Goal: Task Accomplishment & Management: Complete application form

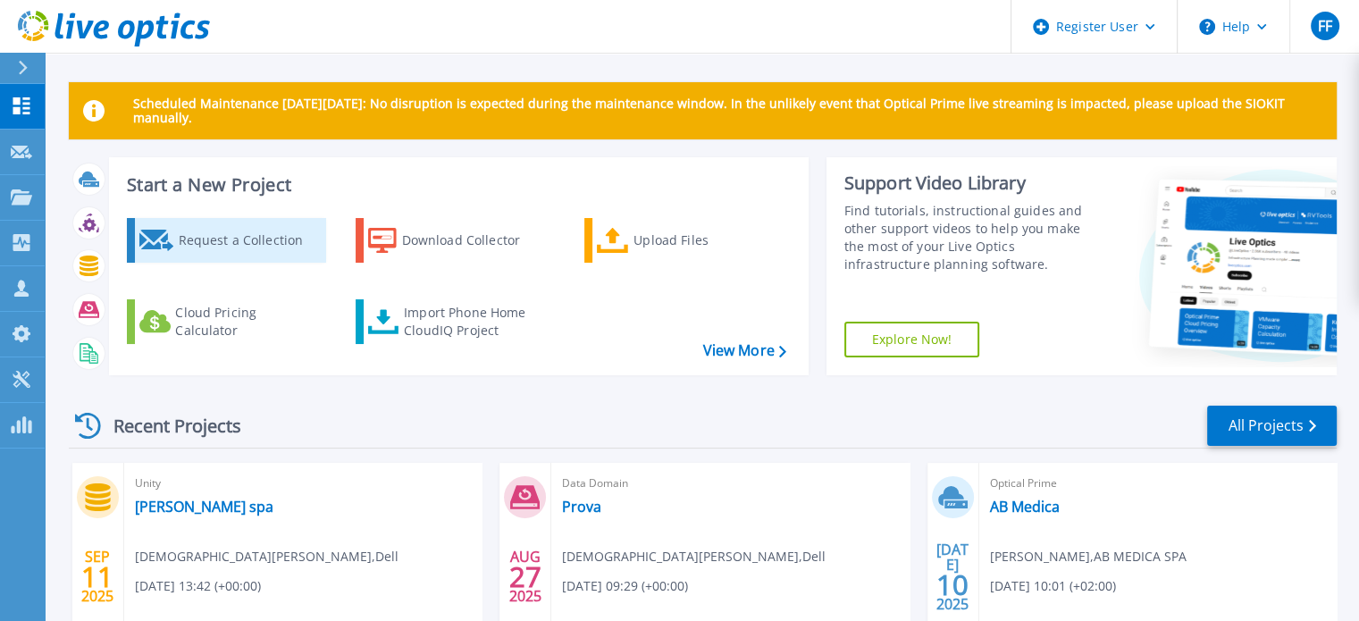
click at [211, 235] on div "Request a Collection" at bounding box center [249, 240] width 143 height 36
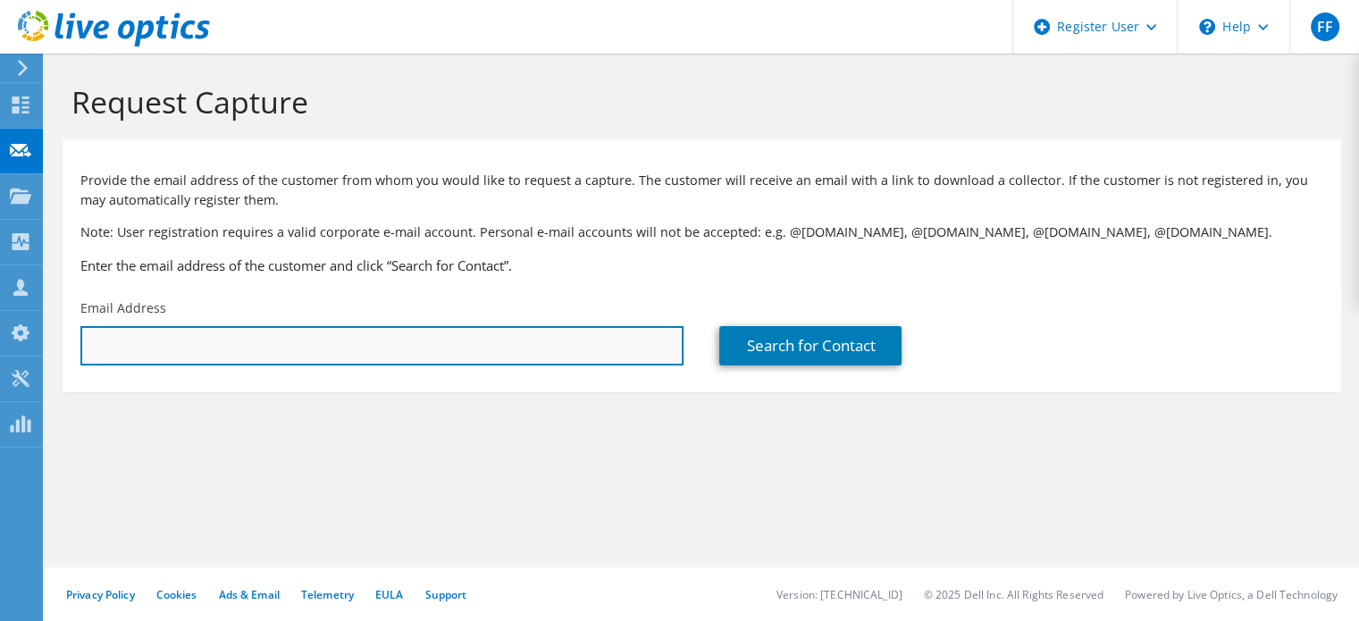
click at [282, 344] on input "text" at bounding box center [381, 345] width 603 height 39
paste input "[PERSON_NAME][EMAIL_ADDRESS][DOMAIN_NAME]"
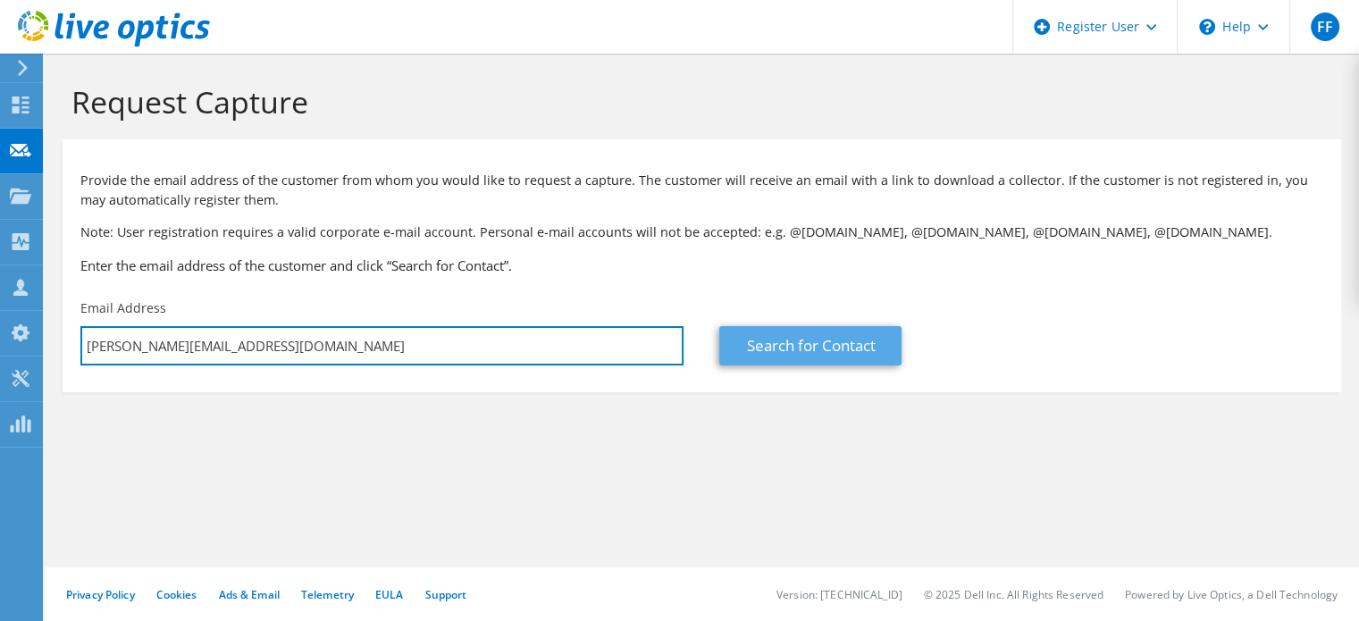
type input "[PERSON_NAME][EMAIL_ADDRESS][DOMAIN_NAME]"
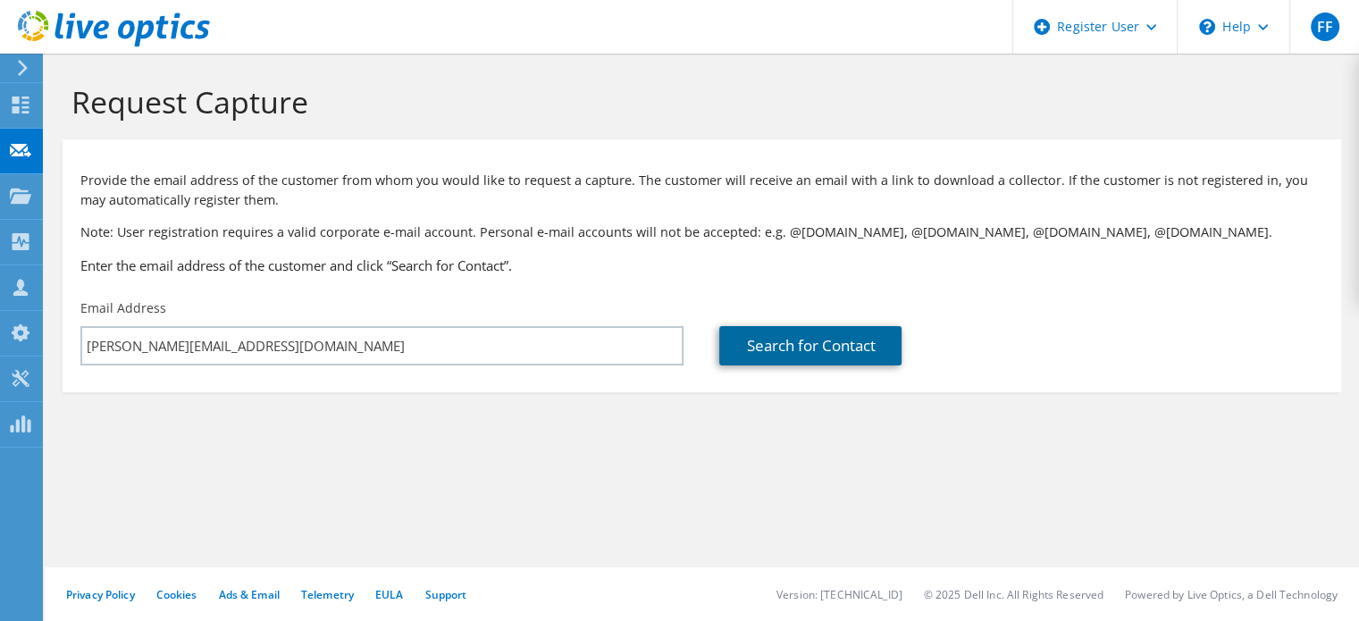
click at [808, 346] on link "Search for Contact" at bounding box center [810, 345] width 182 height 39
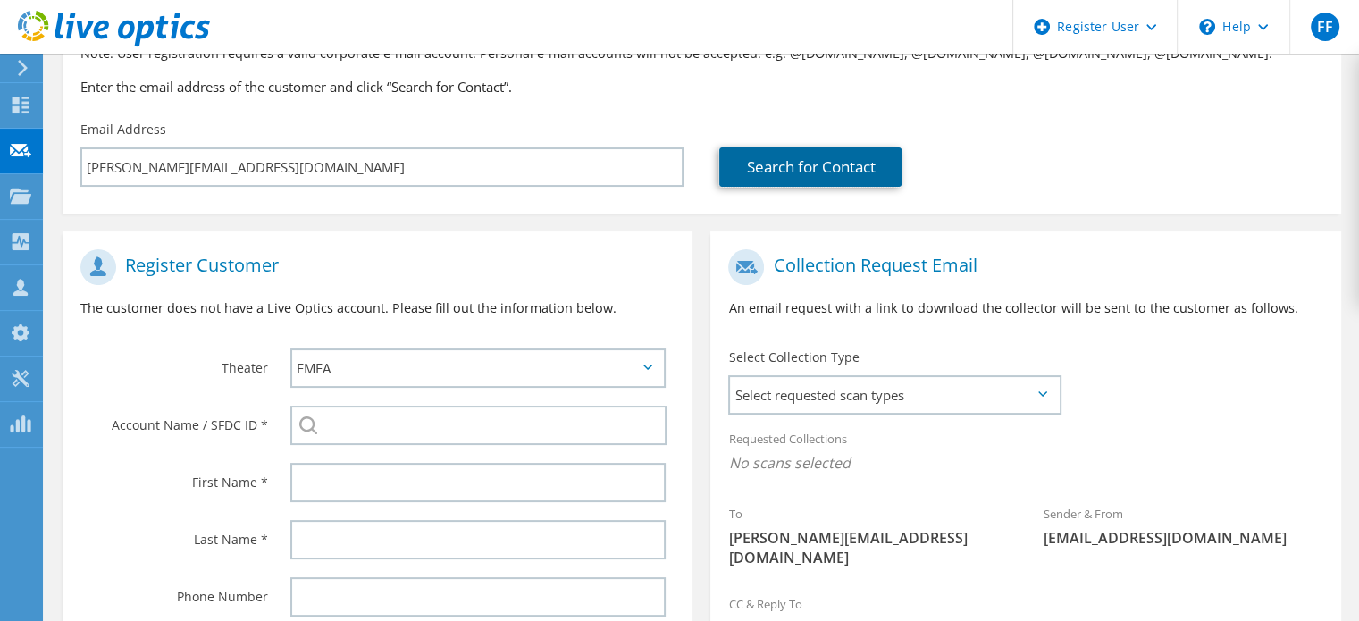
scroll to position [268, 0]
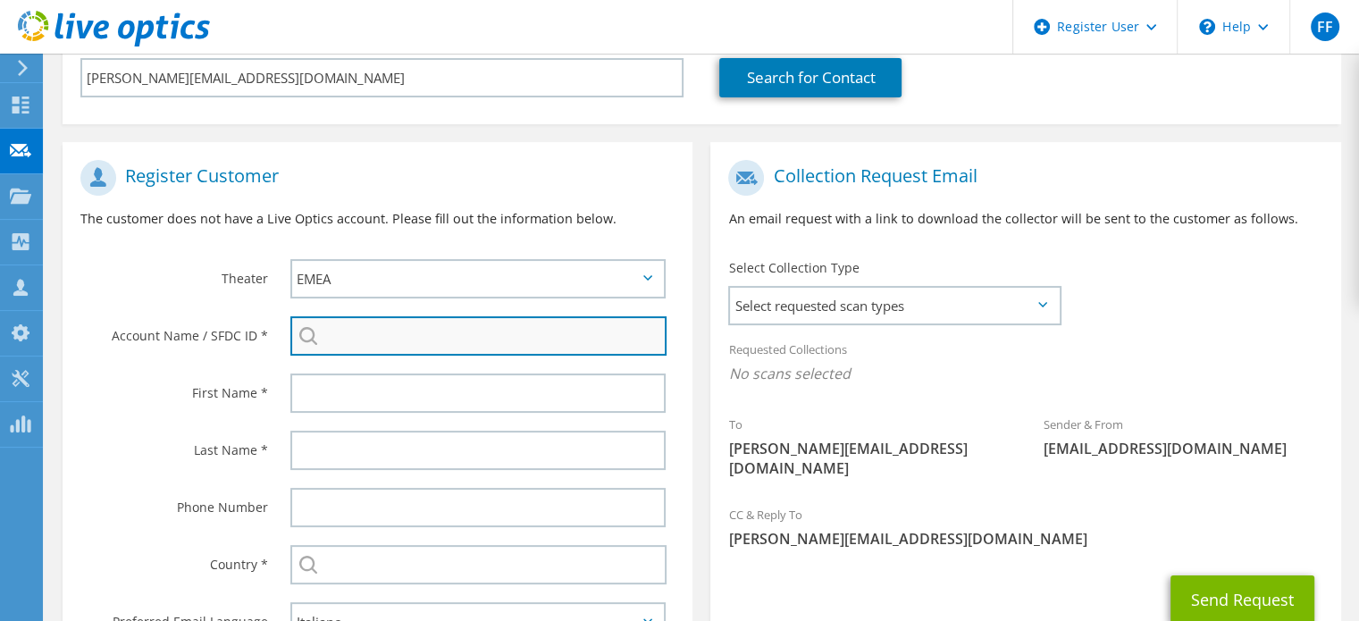
click at [361, 338] on input "search" at bounding box center [478, 335] width 376 height 39
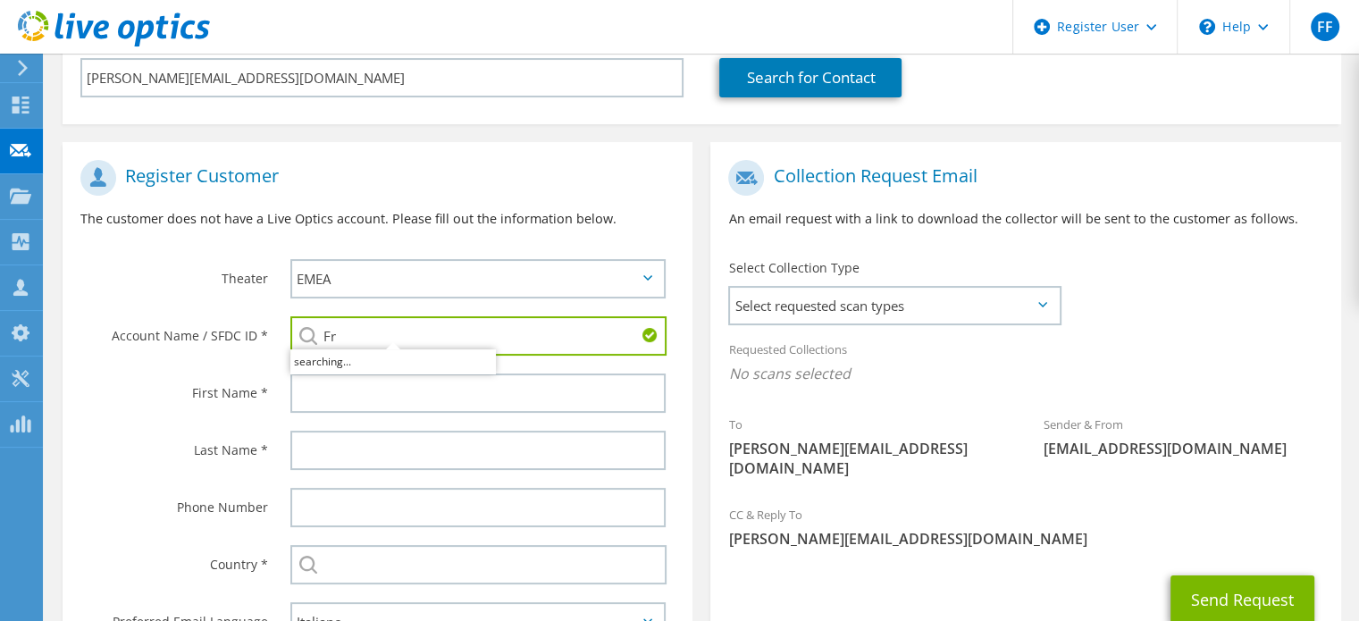
type input "F"
click at [363, 355] on li "FRIULSIIR SRL : 1704337454" at bounding box center [392, 359] width 205 height 21
type input "FRIULSIIR SRL : 1704337454"
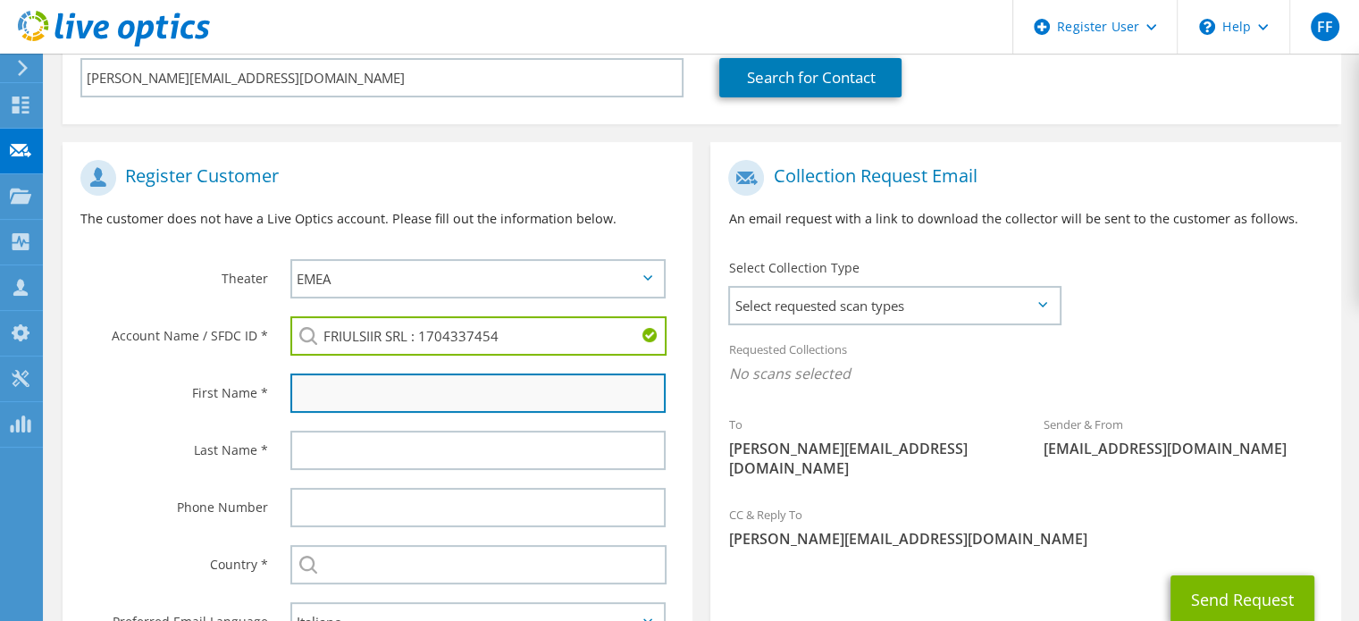
click at [357, 398] on input "text" at bounding box center [477, 392] width 375 height 39
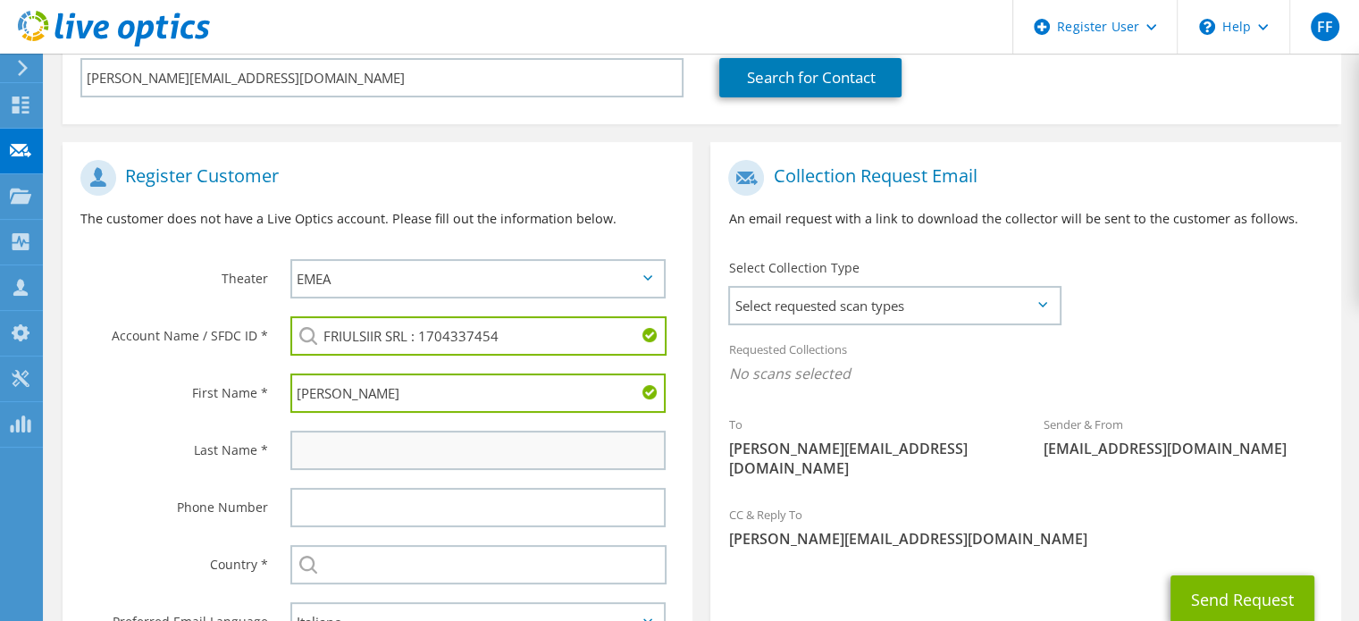
type input "[PERSON_NAME]"
click at [350, 441] on input "text" at bounding box center [477, 450] width 375 height 39
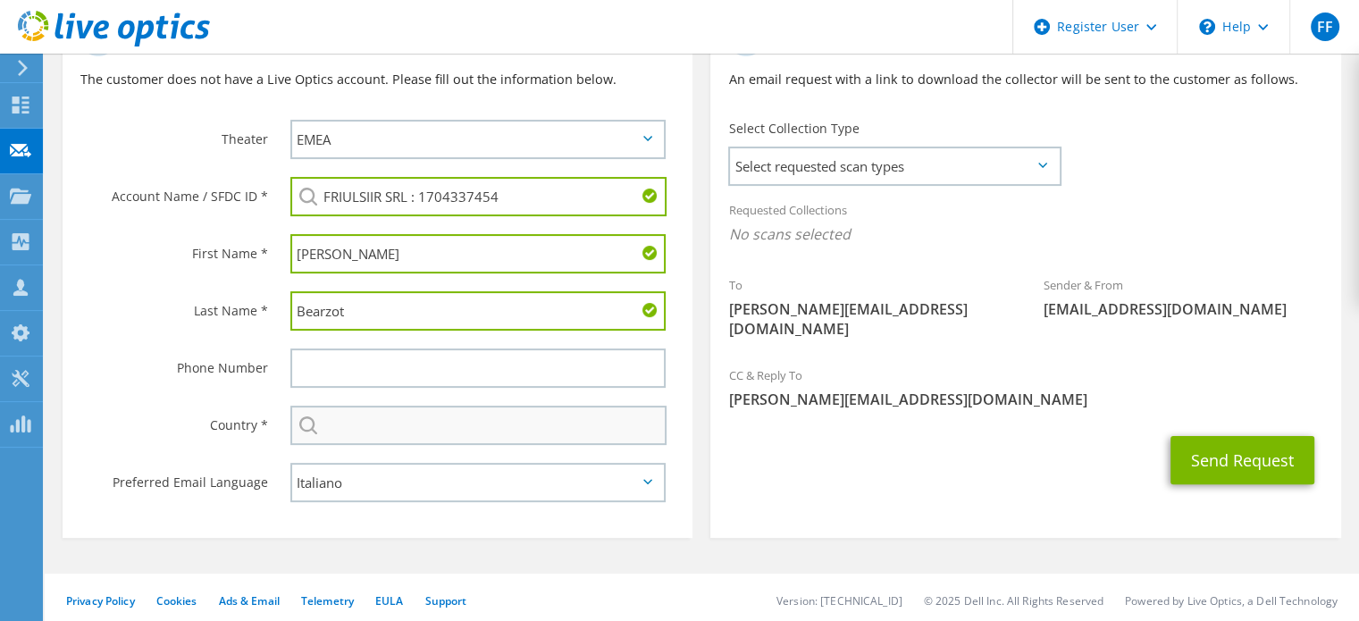
scroll to position [408, 0]
type input "Bearzot"
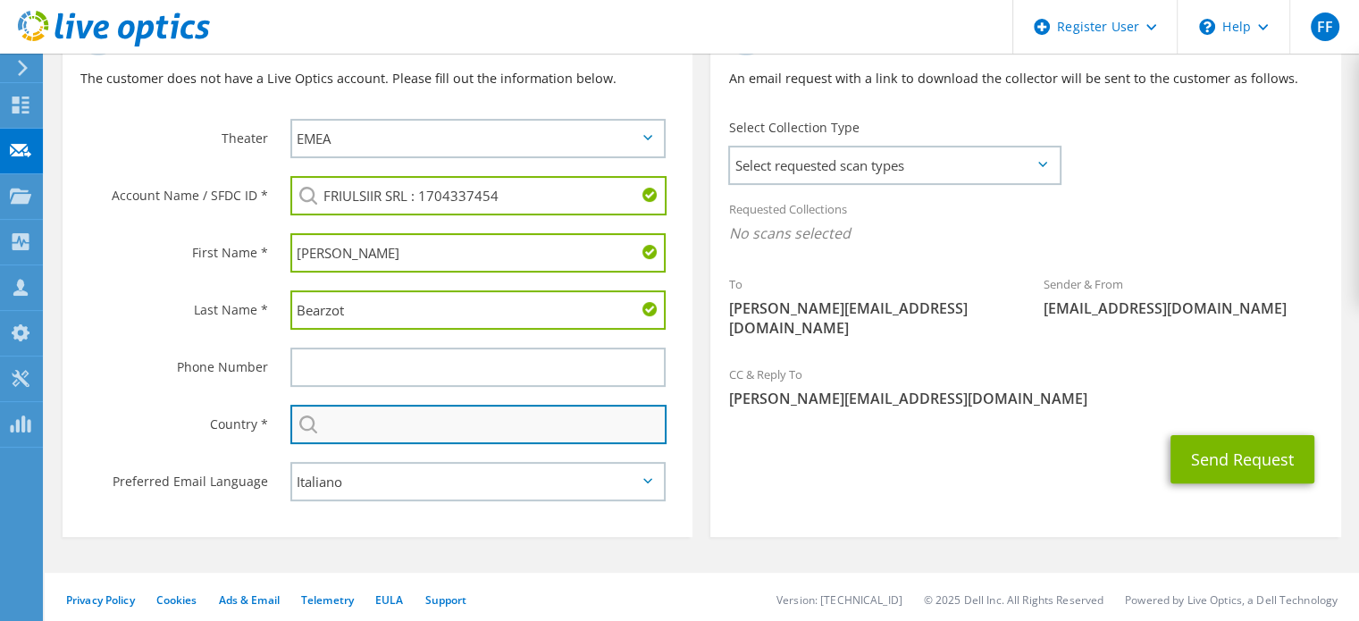
click at [414, 419] on input "text" at bounding box center [478, 424] width 376 height 39
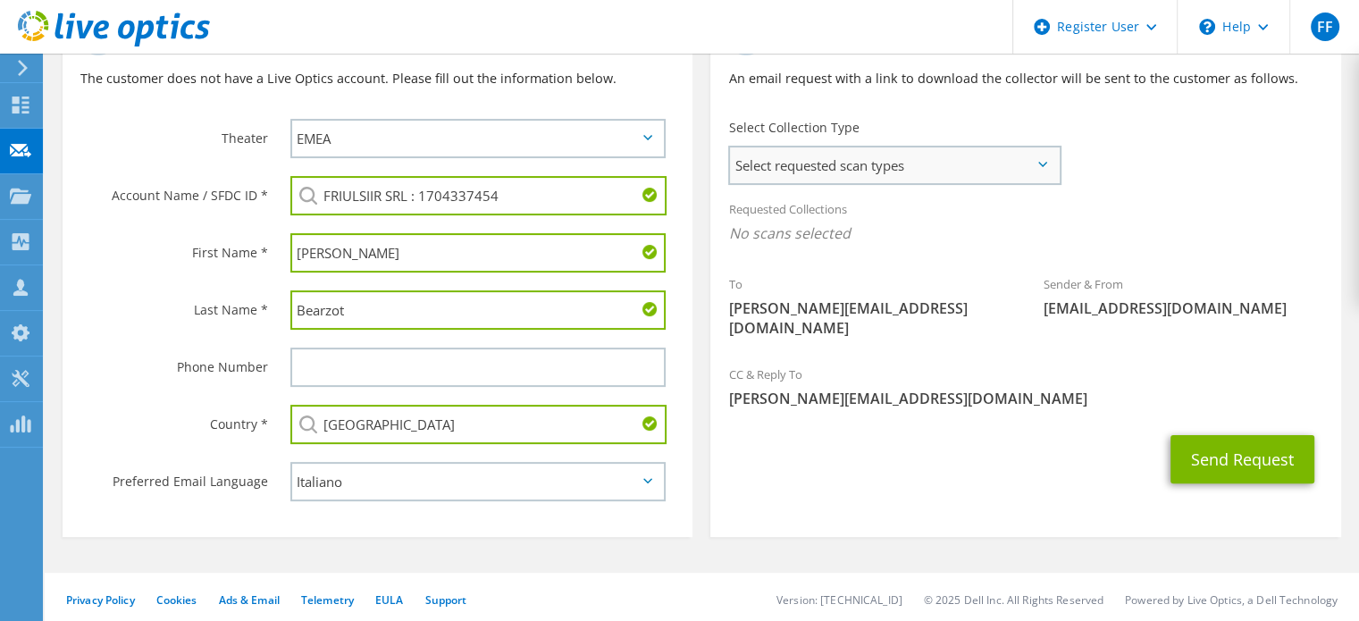
type input "[GEOGRAPHIC_DATA]"
click at [983, 161] on span "Select requested scan types" at bounding box center [894, 165] width 329 height 36
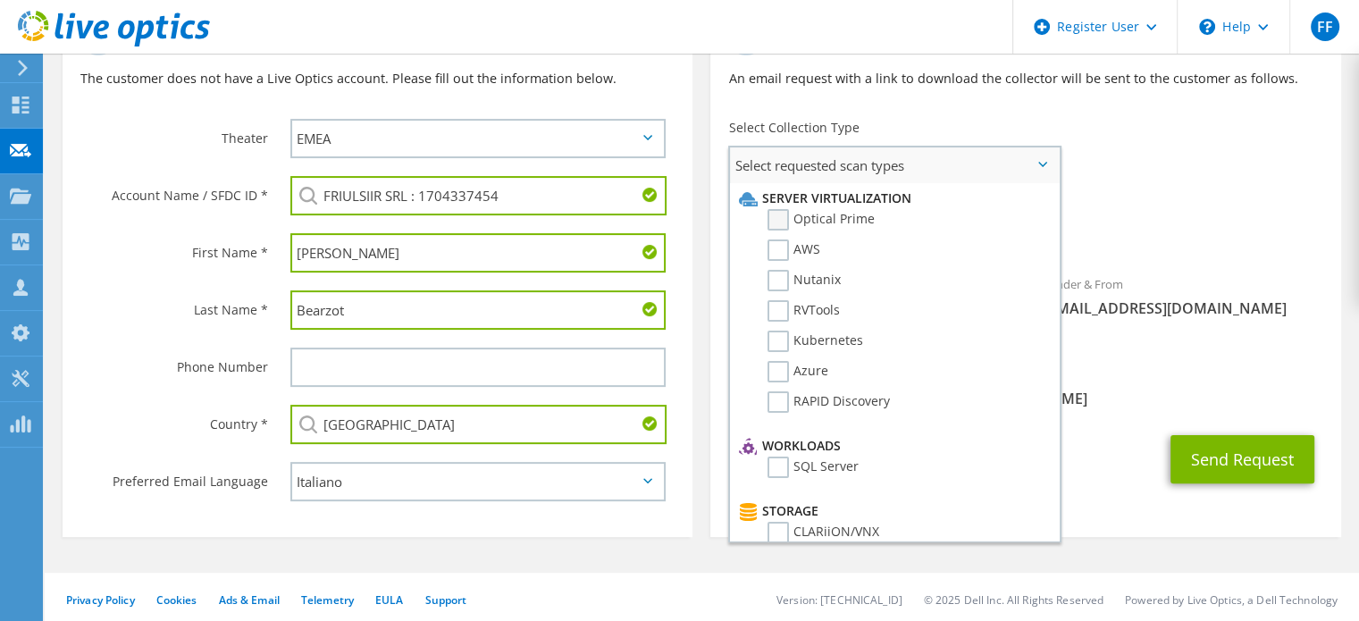
click at [779, 219] on label "Optical Prime" at bounding box center [820, 219] width 107 height 21
click at [0, 0] on input "Optical Prime" at bounding box center [0, 0] width 0 height 0
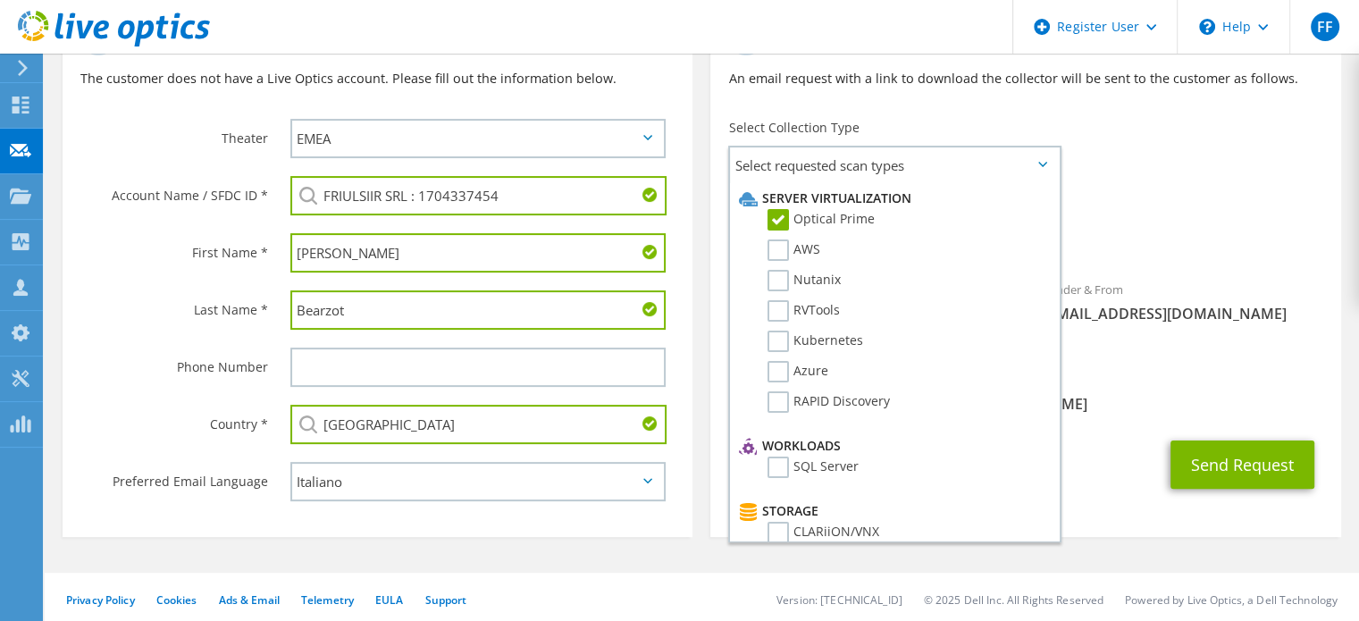
click at [1184, 217] on div "Requested Collections No scans selected Optical Prime" at bounding box center [1025, 225] width 630 height 71
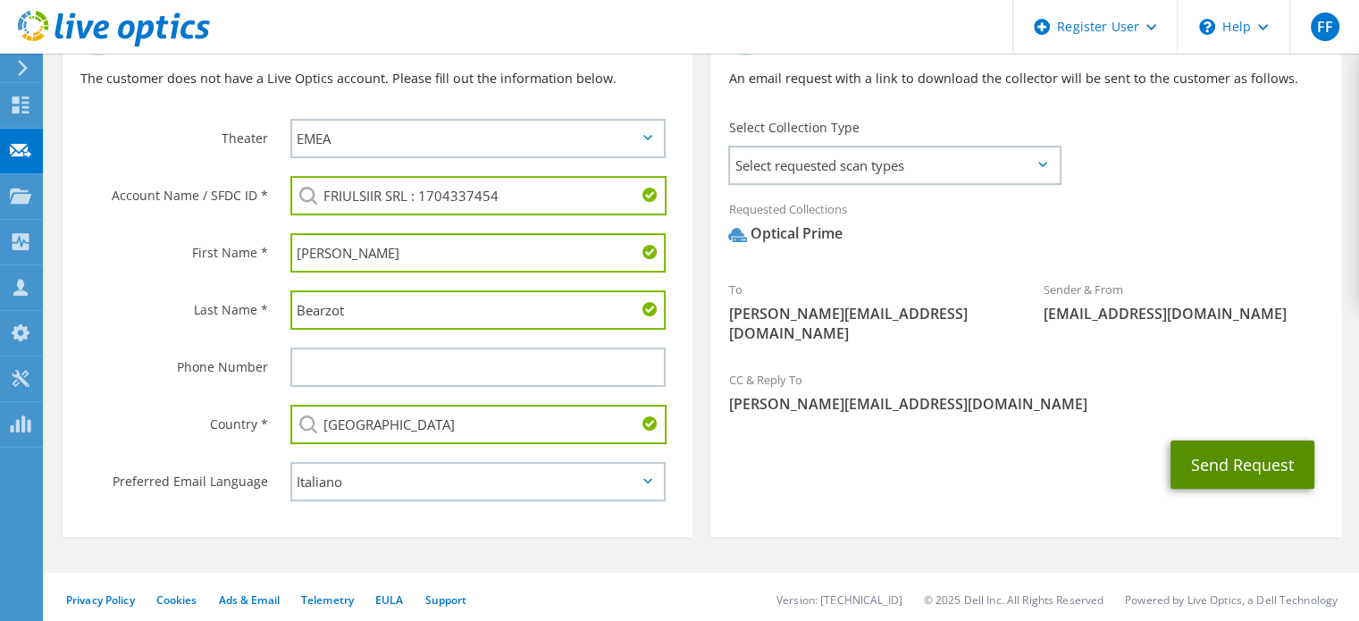
click at [1259, 440] on button "Send Request" at bounding box center [1242, 464] width 144 height 48
